Goal: Check status: Check status

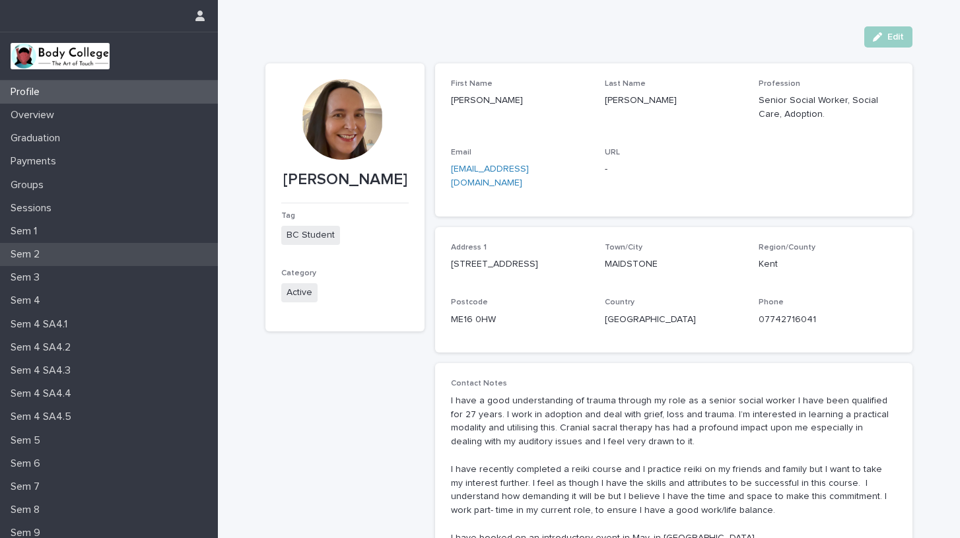
click at [42, 256] on p "Sem 2" at bounding box center [27, 254] width 45 height 13
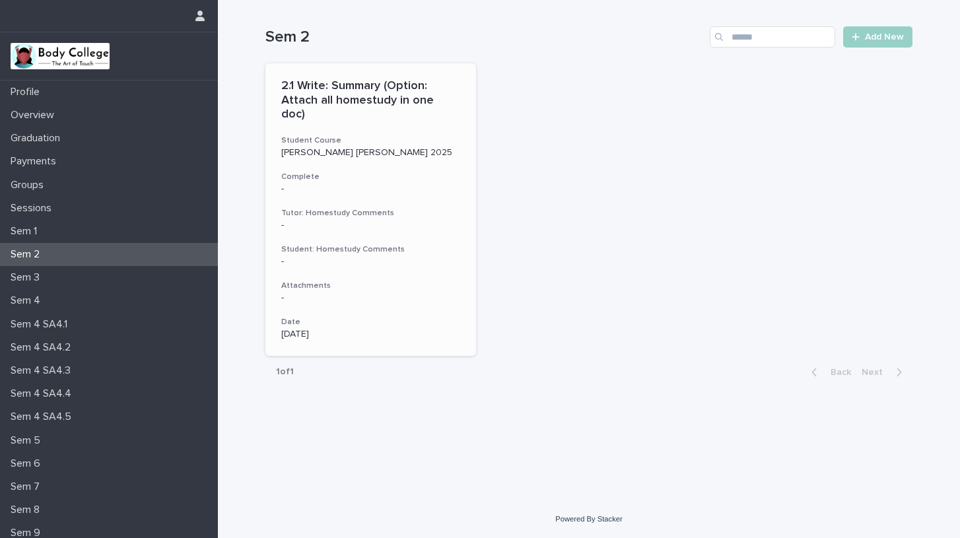
click at [357, 98] on p "2.1 Write: Summary (Option: Attach all homestudy in one doc)" at bounding box center [370, 100] width 179 height 43
